Goal: Register for event/course

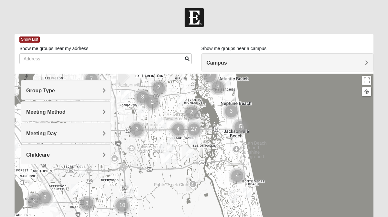
drag, startPoint x: 191, startPoint y: 186, endPoint x: 190, endPoint y: 113, distance: 72.7
click at [190, 113] on img "Cluster of 2 groups" at bounding box center [192, 113] width 16 height 16
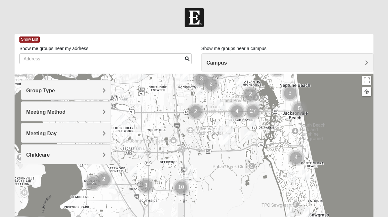
drag, startPoint x: 190, startPoint y: 179, endPoint x: 251, endPoint y: 161, distance: 63.4
click at [251, 161] on div at bounding box center [194, 203] width 359 height 259
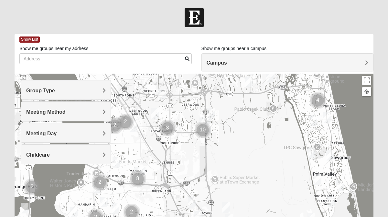
drag, startPoint x: 141, startPoint y: 193, endPoint x: 167, endPoint y: 123, distance: 74.4
click at [166, 124] on img "Cluster of 3 groups" at bounding box center [167, 128] width 16 height 16
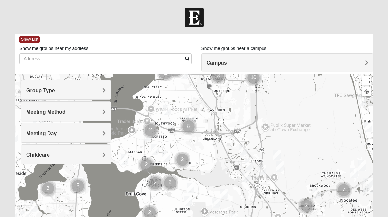
drag, startPoint x: 136, startPoint y: 176, endPoint x: 182, endPoint y: 137, distance: 60.5
click at [183, 137] on div at bounding box center [194, 203] width 359 height 259
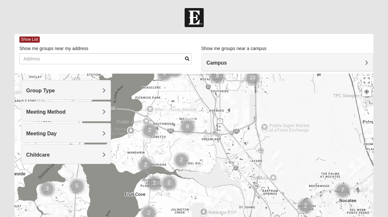
click at [155, 149] on img "Mixed Saavedra 32223" at bounding box center [154, 150] width 8 height 11
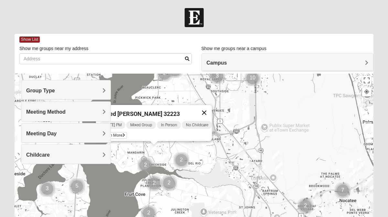
click at [211, 109] on button "Close" at bounding box center [204, 113] width 16 height 16
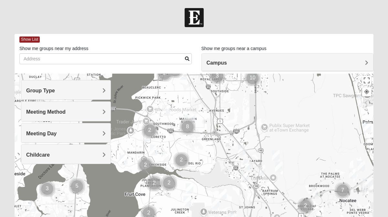
click at [61, 92] on h4 "Group Type" at bounding box center [66, 91] width 80 height 6
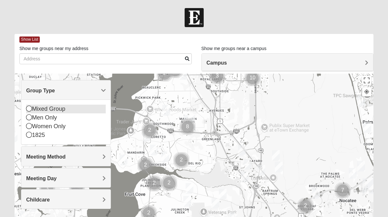
click at [29, 109] on icon at bounding box center [29, 109] width 6 height 6
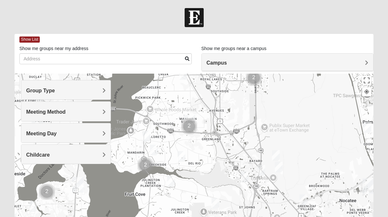
click at [58, 158] on div "Childcare" at bounding box center [65, 154] width 89 height 19
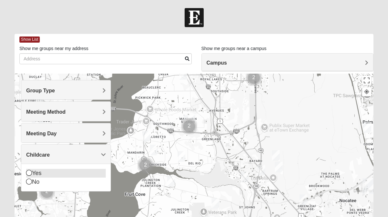
click at [31, 173] on icon at bounding box center [29, 173] width 6 height 6
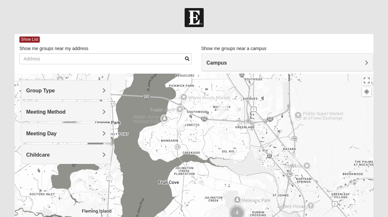
drag, startPoint x: 232, startPoint y: 191, endPoint x: 264, endPoint y: 178, distance: 34.6
click at [264, 178] on div at bounding box center [194, 203] width 359 height 259
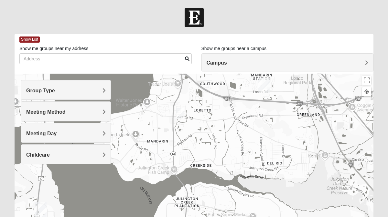
drag, startPoint x: 166, startPoint y: 149, endPoint x: 201, endPoint y: 143, distance: 35.4
click at [202, 143] on div at bounding box center [194, 203] width 359 height 259
click at [74, 154] on h4 "Childcare" at bounding box center [66, 155] width 80 height 6
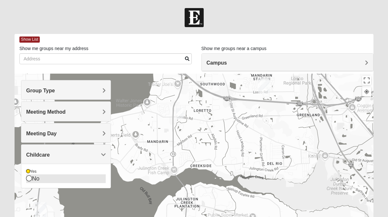
click at [29, 177] on icon at bounding box center [29, 178] width 6 height 6
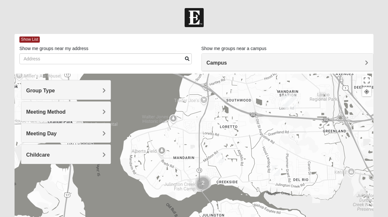
drag, startPoint x: 210, startPoint y: 156, endPoint x: 236, endPoint y: 172, distance: 30.2
click at [237, 172] on div at bounding box center [194, 203] width 359 height 259
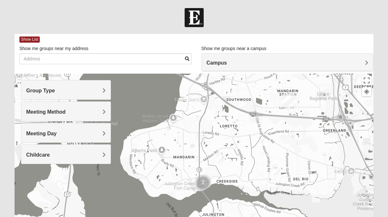
scroll to position [0, 0]
click at [277, 170] on img "Mixed Eler 32258" at bounding box center [276, 170] width 8 height 11
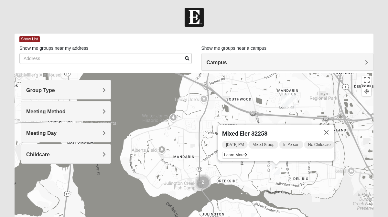
click at [334, 128] on button "Close" at bounding box center [327, 133] width 16 height 16
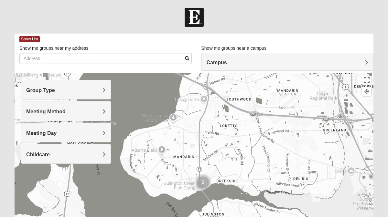
click at [222, 157] on img "Mixed Saavedra 32223" at bounding box center [221, 157] width 8 height 11
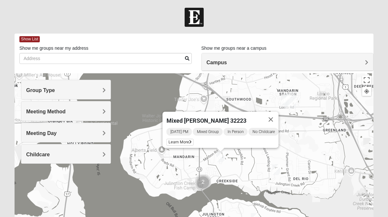
click at [197, 118] on span "Mixed [PERSON_NAME] 32223" at bounding box center [206, 120] width 80 height 7
click at [279, 114] on button "Close" at bounding box center [271, 120] width 16 height 16
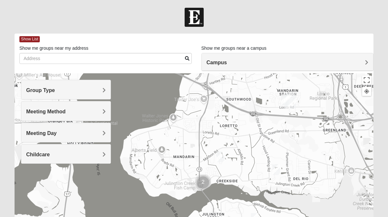
click at [219, 158] on img "Mixed Saavedra 32223" at bounding box center [221, 157] width 8 height 11
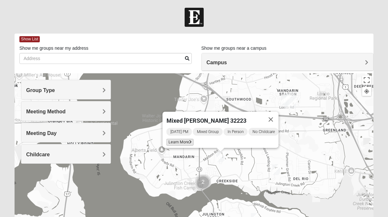
click at [176, 140] on span "Learn More" at bounding box center [179, 142] width 27 height 7
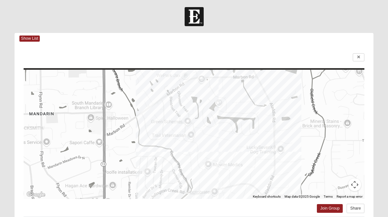
scroll to position [0, 0]
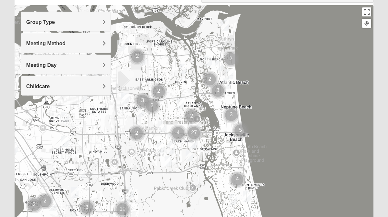
scroll to position [78, 0]
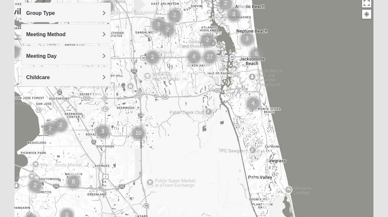
drag, startPoint x: 194, startPoint y: 175, endPoint x: 209, endPoint y: 110, distance: 67.0
click at [210, 110] on div at bounding box center [194, 125] width 359 height 259
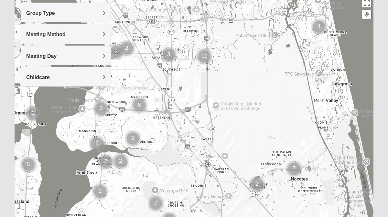
drag, startPoint x: 116, startPoint y: 152, endPoint x: 183, endPoint y: 75, distance: 101.9
click at [183, 75] on div at bounding box center [194, 125] width 359 height 259
click at [53, 55] on span "Meeting Day" at bounding box center [41, 55] width 30 height 5
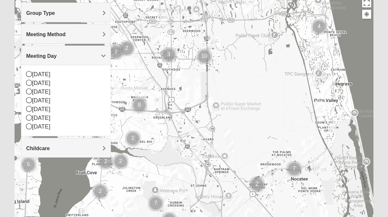
click at [54, 55] on span "Meeting Day" at bounding box center [41, 55] width 30 height 5
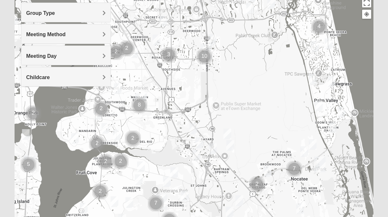
click at [52, 79] on h4 "Childcare" at bounding box center [66, 77] width 80 height 6
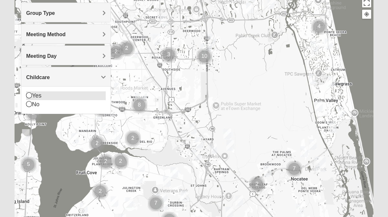
click at [29, 97] on icon at bounding box center [29, 95] width 6 height 6
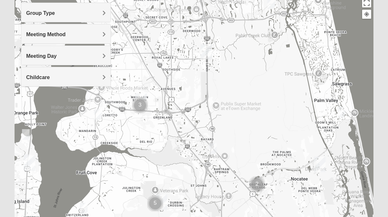
click at [100, 111] on img "Mixed Williams 32223" at bounding box center [98, 114] width 8 height 11
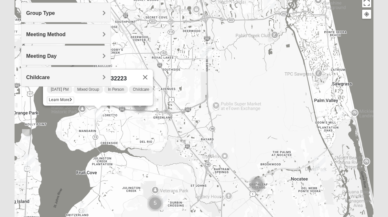
click at [56, 92] on div "Group Type Mixed Group Men Only Women Only 1825 Meeting Method In Person Online…" at bounding box center [66, 48] width 90 height 90
click at [57, 97] on span "Learn More" at bounding box center [60, 100] width 27 height 7
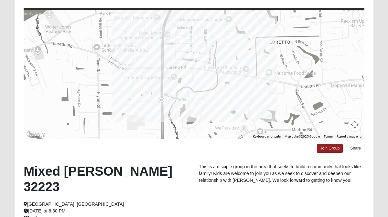
scroll to position [56, 0]
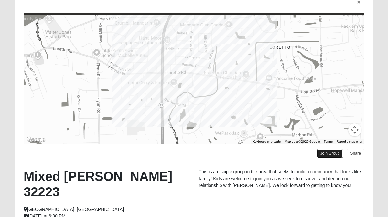
click at [328, 154] on link "Join Group" at bounding box center [330, 153] width 26 height 9
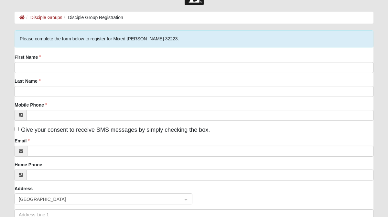
scroll to position [22, 0]
click at [76, 73] on div "First Name Last Name Mobile Phone Give your consent to receive SMS messages by …" at bounding box center [194, 155] width 359 height 203
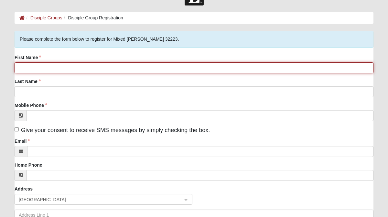
click at [75, 69] on input "First Name" at bounding box center [194, 67] width 359 height 11
type input "Christine"
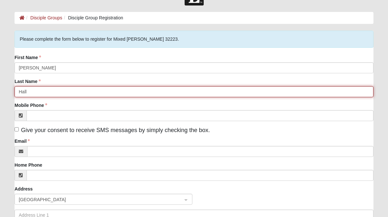
type input "Hall"
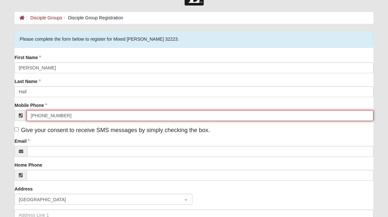
type input "(904) 705-1315"
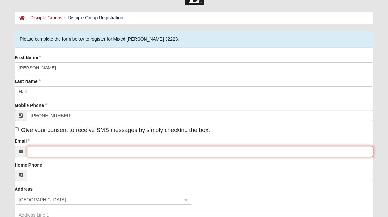
click at [58, 154] on input "Email" at bounding box center [200, 151] width 346 height 11
type input "christine@hallgroupjax.com"
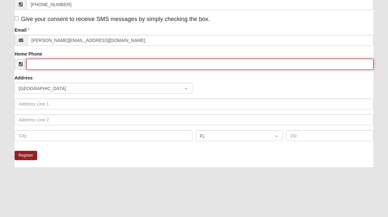
scroll to position [147, 0]
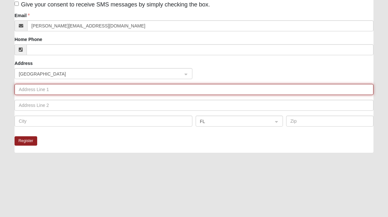
click at [48, 93] on input "text" at bounding box center [194, 89] width 359 height 11
type input "11983 Marbon Meadows Dr"
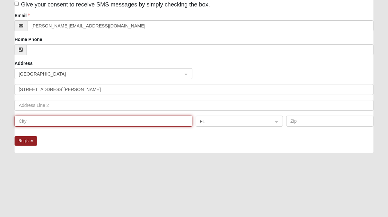
click at [46, 123] on input "text" at bounding box center [104, 121] width 178 height 11
type input "Jacksonville"
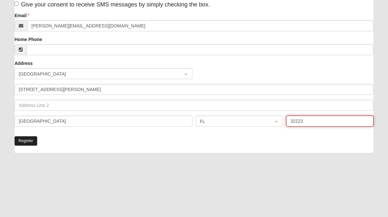
type input "32223"
click at [26, 142] on button "Register" at bounding box center [26, 140] width 23 height 9
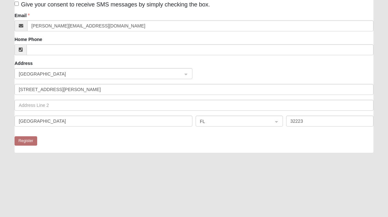
scroll to position [29, 0]
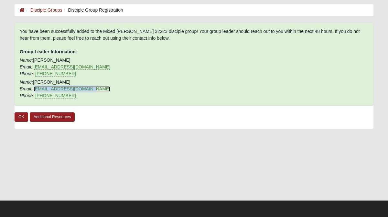
copy link "sammydevenish@gmail.com"
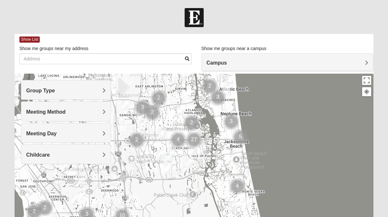
drag, startPoint x: 221, startPoint y: 186, endPoint x: 221, endPoint y: 107, distance: 78.9
click at [221, 106] on div at bounding box center [194, 203] width 359 height 259
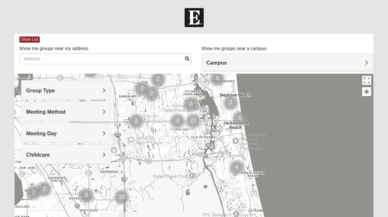
click at [49, 156] on span "Childcare" at bounding box center [38, 154] width 24 height 5
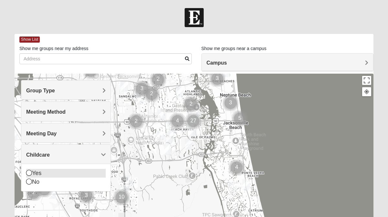
click at [29, 173] on icon at bounding box center [29, 173] width 6 height 6
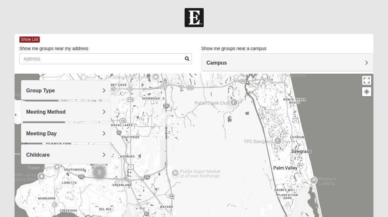
drag, startPoint x: 196, startPoint y: 190, endPoint x: 240, endPoint y: 106, distance: 94.4
click at [241, 106] on div at bounding box center [194, 203] width 359 height 259
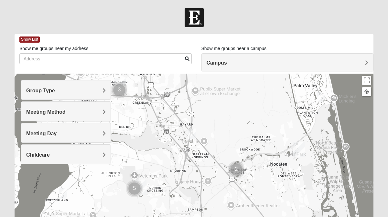
drag, startPoint x: 226, startPoint y: 179, endPoint x: 258, endPoint y: 107, distance: 78.7
click at [258, 107] on div at bounding box center [194, 203] width 359 height 259
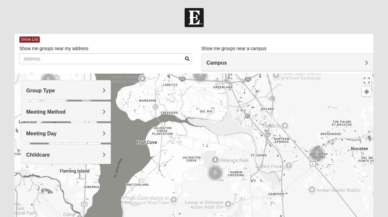
drag, startPoint x: 162, startPoint y: 165, endPoint x: 233, endPoint y: 144, distance: 74.0
click at [234, 144] on div at bounding box center [194, 203] width 359 height 259
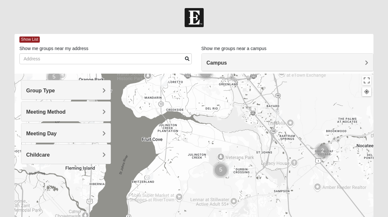
click at [149, 175] on img "Mixed Otts 32259" at bounding box center [149, 175] width 8 height 11
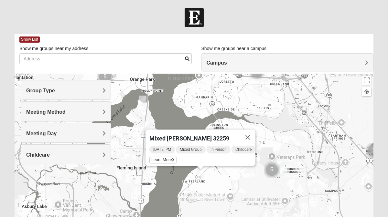
drag, startPoint x: 162, startPoint y: 200, endPoint x: 213, endPoint y: 199, distance: 51.7
click at [214, 199] on div "Mixed Otts 32259 Friday PM Mixed Group In Person Childcare Learn More" at bounding box center [194, 203] width 359 height 259
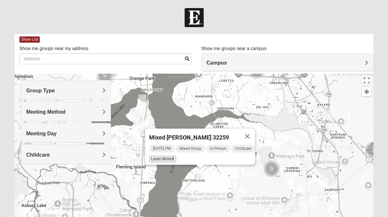
click at [161, 156] on span "Learn More" at bounding box center [162, 159] width 27 height 7
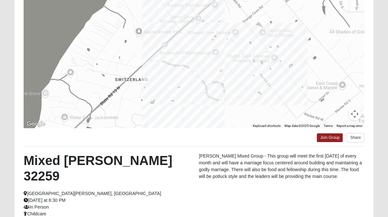
scroll to position [72, 0]
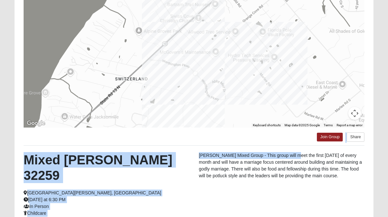
drag, startPoint x: 288, startPoint y: 141, endPoint x: 288, endPoint y: 158, distance: 16.5
click at [288, 158] on div "← Move left → Move right ↑ Move up ↓ Move down + Zoom in - Zoom out Home Jump l…" at bounding box center [194, 120] width 359 height 295
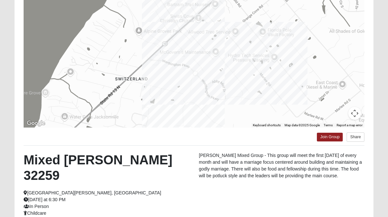
click at [206, 186] on div "Mixed Otts 32259 Saint Johns, FL Friday at 6:30 PM In Person Childcare Otts Mix…" at bounding box center [194, 186] width 350 height 69
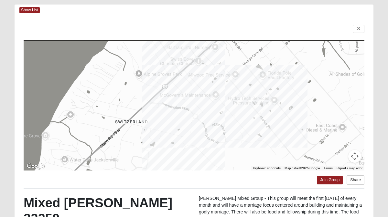
scroll to position [0, 0]
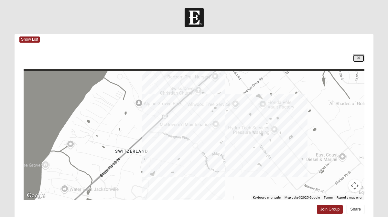
click at [354, 59] on link at bounding box center [359, 58] width 12 height 8
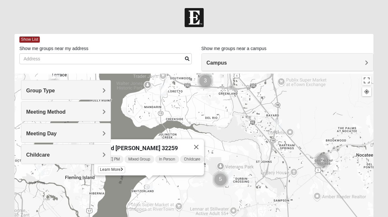
drag, startPoint x: 299, startPoint y: 137, endPoint x: 247, endPoint y: 147, distance: 53.1
click at [247, 147] on div "Mixed Otts 32259 Friday PM Mixed Group In Person Childcare Learn More" at bounding box center [194, 203] width 359 height 259
click at [277, 125] on img "Mixed Reed/Tabak 32258" at bounding box center [278, 124] width 8 height 11
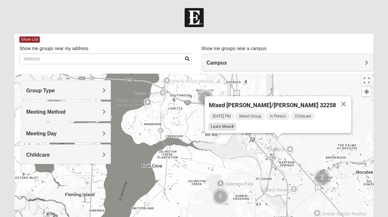
click at [236, 125] on span "Learn More" at bounding box center [222, 126] width 27 height 7
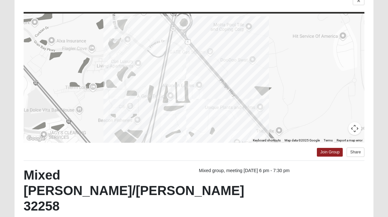
scroll to position [57, 0]
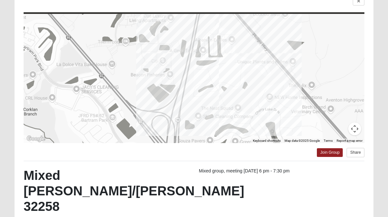
drag, startPoint x: 261, startPoint y: 112, endPoint x: 294, endPoint y: 63, distance: 59.1
click at [294, 63] on div at bounding box center [194, 78] width 341 height 129
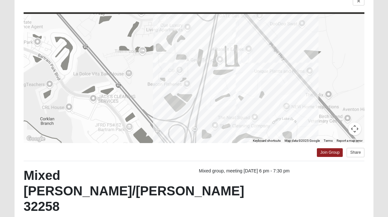
drag, startPoint x: 246, startPoint y: 90, endPoint x: 265, endPoint y: 100, distance: 21.1
click at [265, 100] on div at bounding box center [194, 78] width 341 height 129
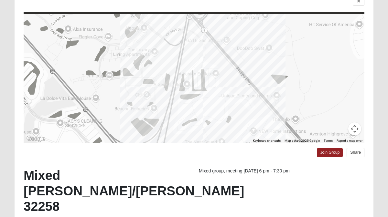
drag, startPoint x: 292, startPoint y: 85, endPoint x: 258, endPoint y: 110, distance: 41.6
click at [258, 110] on div at bounding box center [194, 78] width 341 height 129
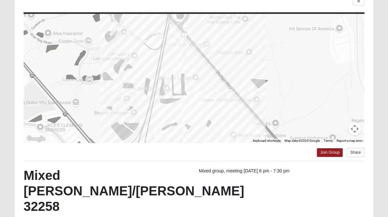
drag, startPoint x: 248, startPoint y: 115, endPoint x: 228, endPoint y: 119, distance: 19.8
click at [228, 119] on div at bounding box center [194, 78] width 341 height 129
click at [358, 2] on icon at bounding box center [358, 1] width 3 height 4
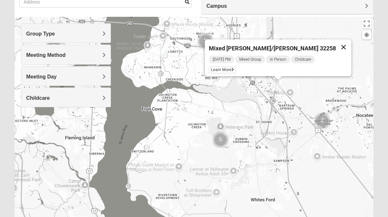
click at [336, 44] on button "Close" at bounding box center [344, 47] width 16 height 16
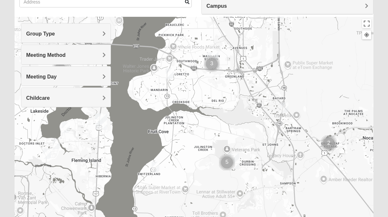
drag, startPoint x: 260, startPoint y: 80, endPoint x: 267, endPoint y: 109, distance: 30.3
click at [267, 110] on div at bounding box center [194, 146] width 359 height 259
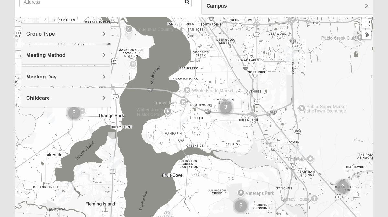
drag, startPoint x: 252, startPoint y: 104, endPoint x: 264, endPoint y: 143, distance: 40.3
click at [264, 143] on div at bounding box center [194, 146] width 359 height 259
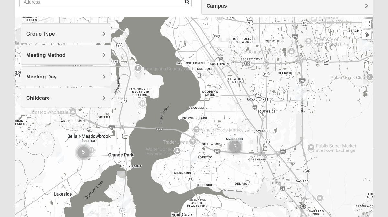
drag, startPoint x: 256, startPoint y: 110, endPoint x: 268, endPoint y: 153, distance: 44.0
click at [268, 153] on div at bounding box center [194, 146] width 359 height 259
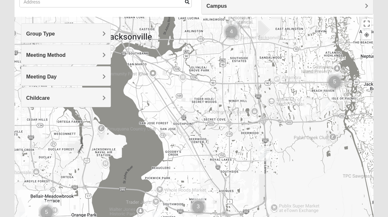
drag, startPoint x: 301, startPoint y: 84, endPoint x: 261, endPoint y: 142, distance: 70.7
click at [261, 143] on div at bounding box center [194, 146] width 359 height 259
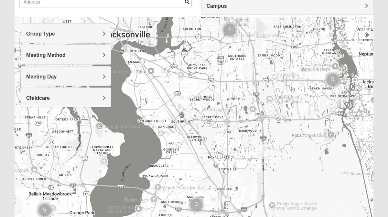
click at [329, 103] on img "Mens Schell 32224" at bounding box center [328, 103] width 8 height 11
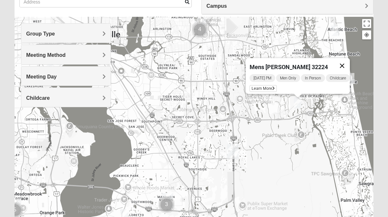
click at [346, 60] on button "Close" at bounding box center [342, 66] width 16 height 16
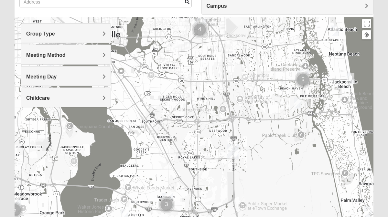
click at [352, 78] on img "Mixed Watkins 32250" at bounding box center [350, 78] width 8 height 11
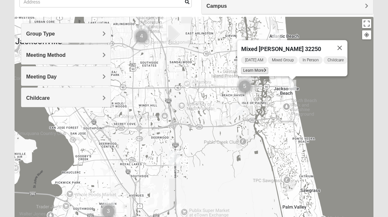
click at [249, 67] on span "Learn More" at bounding box center [254, 70] width 27 height 7
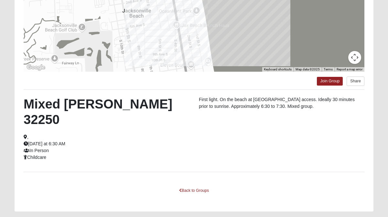
scroll to position [131, 0]
